Goal: Navigation & Orientation: Go to known website

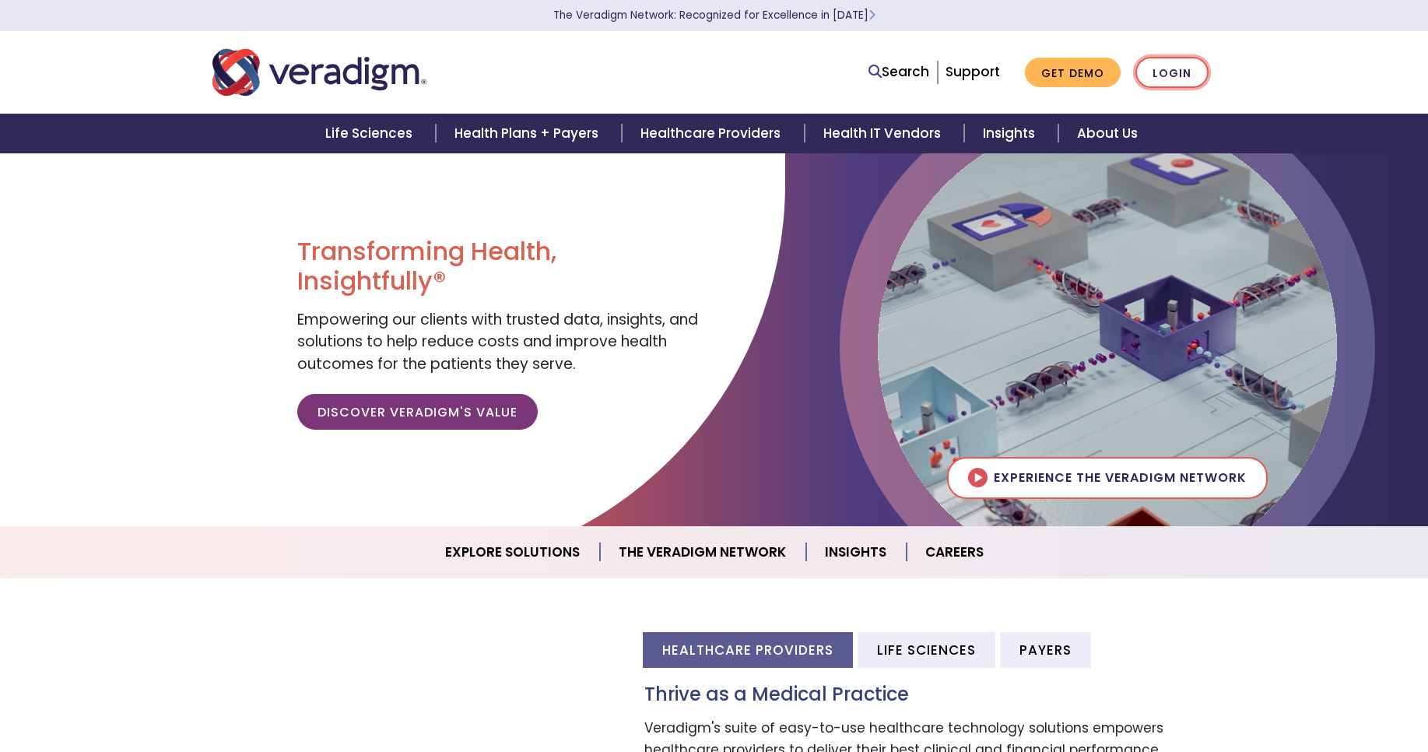
click at [1149, 75] on link "Login" at bounding box center [1171, 73] width 73 height 32
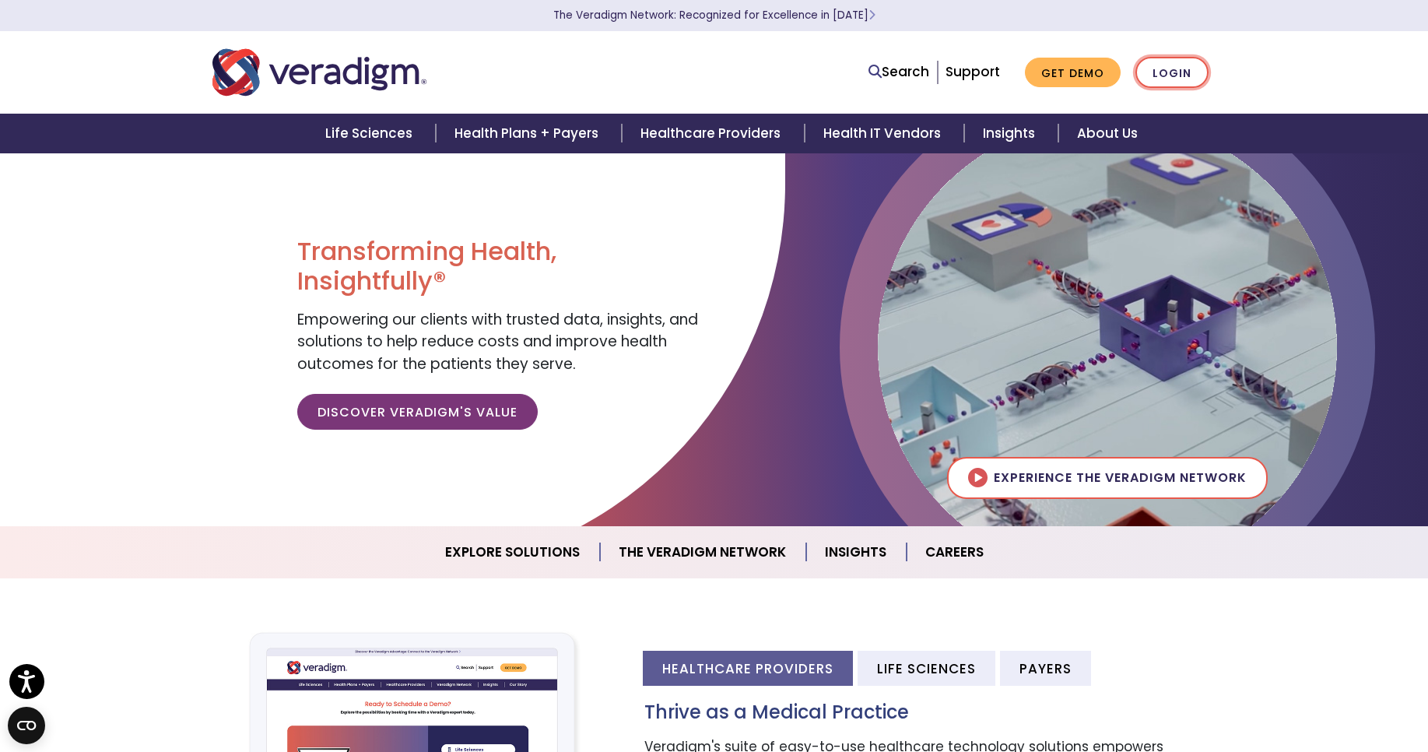
click at [1166, 70] on link "Login" at bounding box center [1171, 73] width 73 height 32
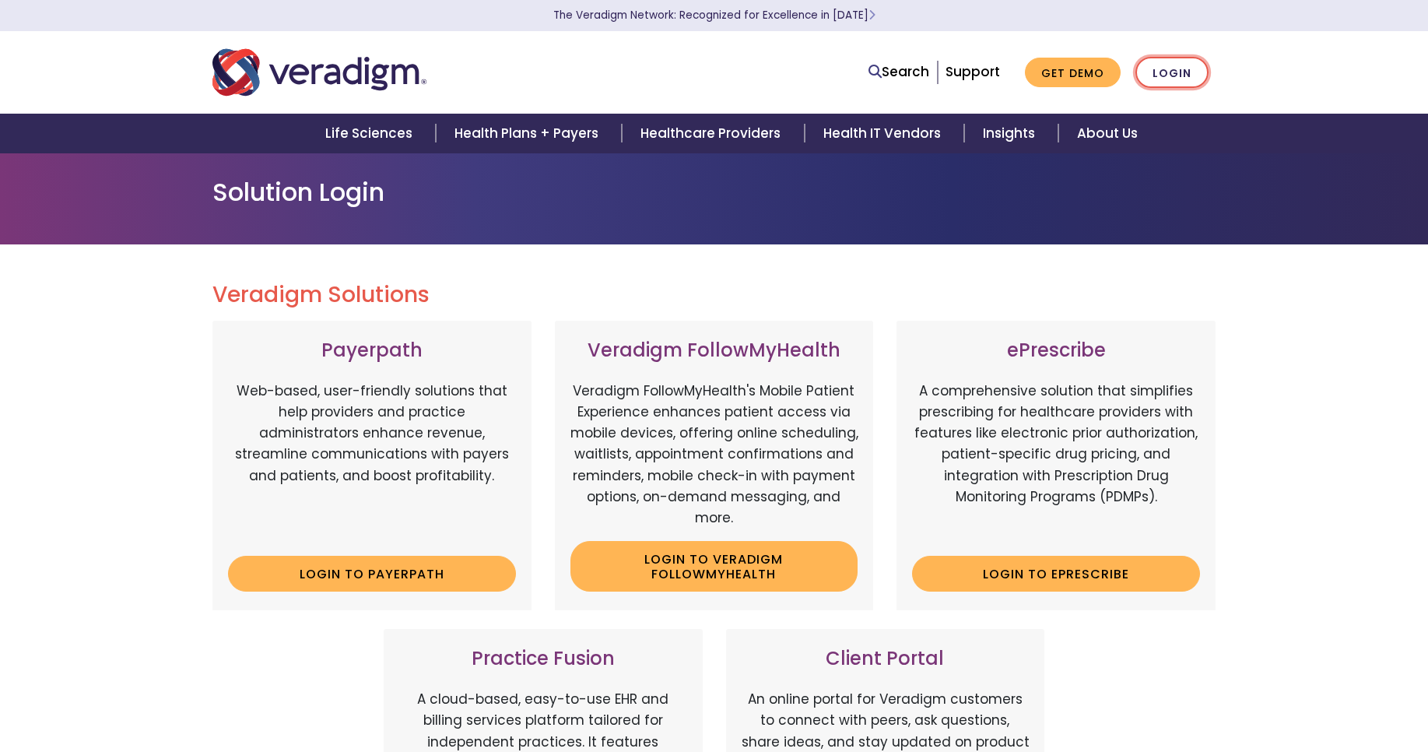
click at [1169, 74] on link "Login" at bounding box center [1171, 73] width 73 height 32
